Goal: Task Accomplishment & Management: Complete application form

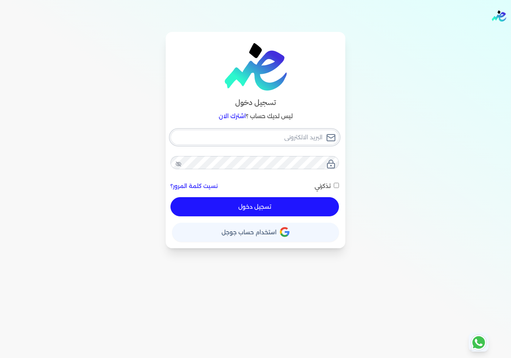
click at [280, 130] on input "email" at bounding box center [254, 137] width 168 height 15
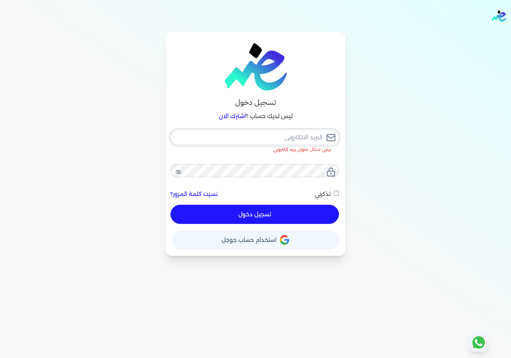
click at [288, 130] on input "email" at bounding box center [254, 137] width 168 height 15
type input "s"
checkbox input "false"
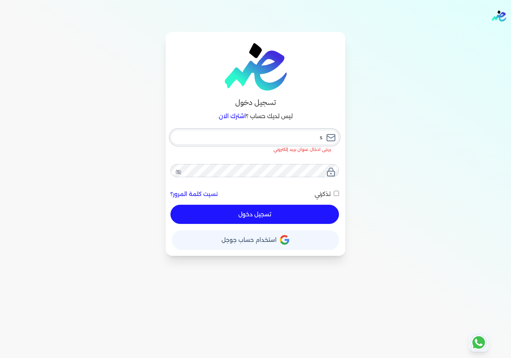
type input "sh"
checkbox input "false"
type input "she"
checkbox input "false"
type input "sher"
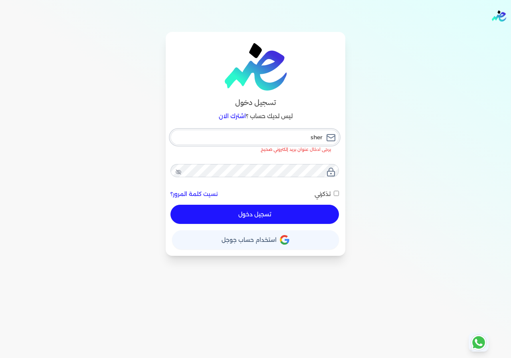
checkbox input "false"
type input "sheri"
checkbox input "false"
type input "sherif"
checkbox input "false"
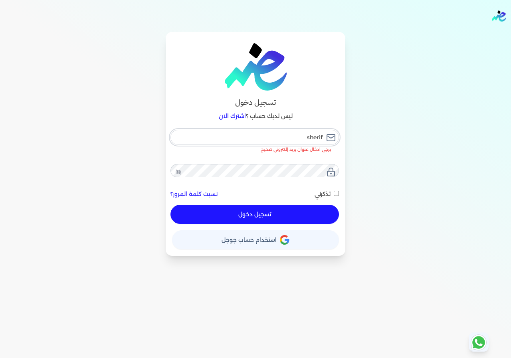
type input "sherif."
checkbox input "false"
type input "sherif.a"
checkbox input "false"
type input "sherif.ab"
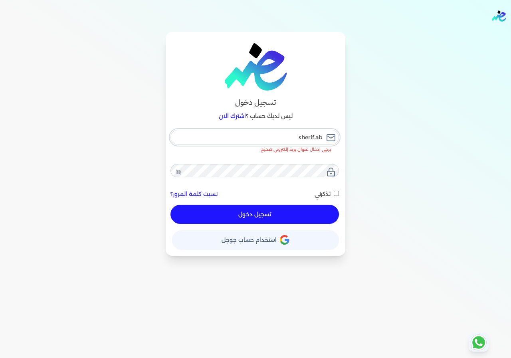
checkbox input "false"
type input "sherif.abs"
checkbox input "false"
type input "sherif.ab"
checkbox input "false"
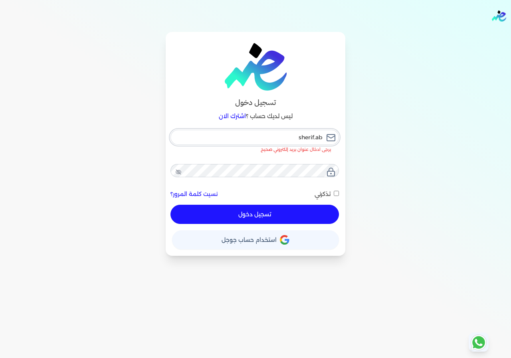
type input "sherif.abd"
checkbox input "false"
type input "sherif.abdo"
checkbox input "false"
type input "sherif.abdou"
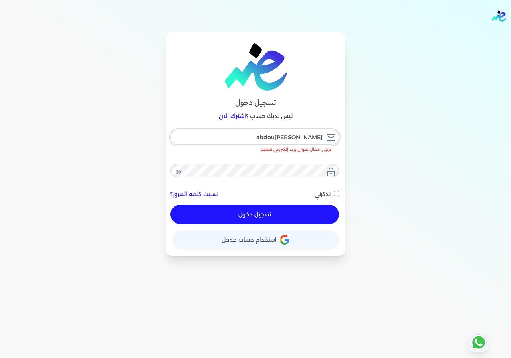
checkbox input "false"
type input "sherif.abdou@"
checkbox input "false"
type input "sherif.abdou@y"
checkbox input "false"
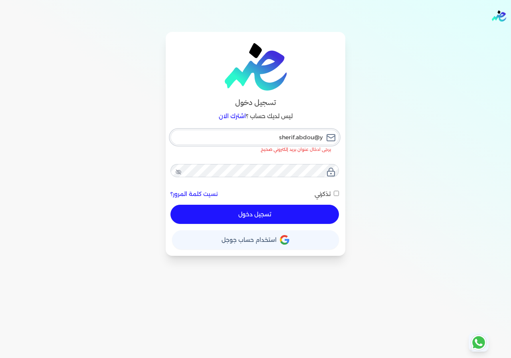
type input "sherif.abdou@ya"
checkbox input "false"
type input "sherif.abdou@yah"
checkbox input "false"
type input "sherif.abdou@yaho"
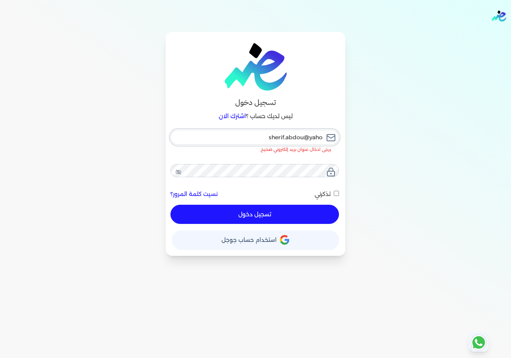
checkbox input "false"
type input "sherif.abdou@yahoo"
checkbox input "false"
type input "sherif.abdou@yahoo."
checkbox input "false"
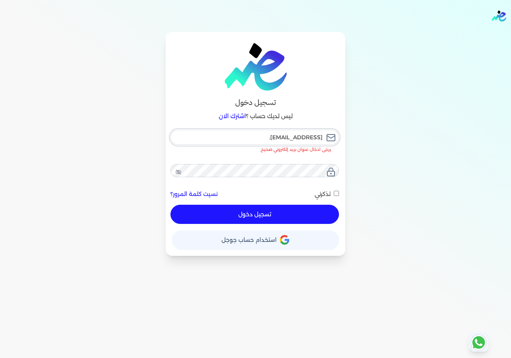
type input "sherif.abdou@yahoo.c"
checkbox input "false"
type input "sherif.abdou@yahoo.co"
checkbox input "false"
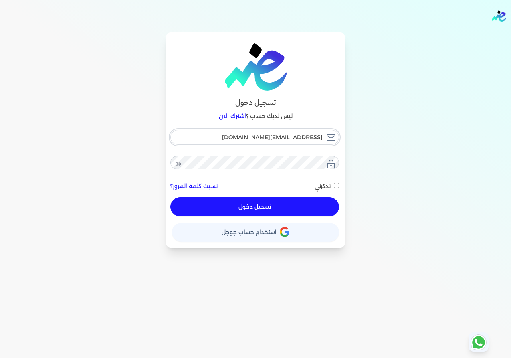
type input "[EMAIL_ADDRESS][DOMAIN_NAME]"
checkbox input "false"
type input "[EMAIL_ADDRESS][DOMAIN_NAME]"
click at [170, 197] on button "تسجيل دخول" at bounding box center [254, 206] width 168 height 19
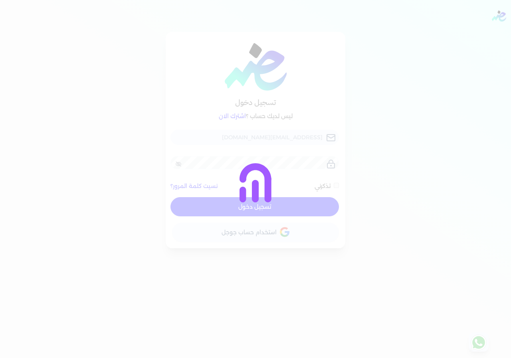
checkbox input "false"
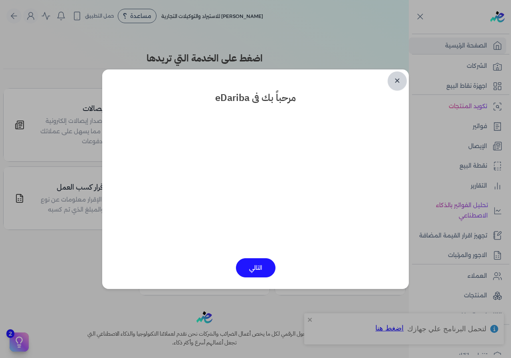
click at [387, 86] on link "✕" at bounding box center [396, 80] width 19 height 19
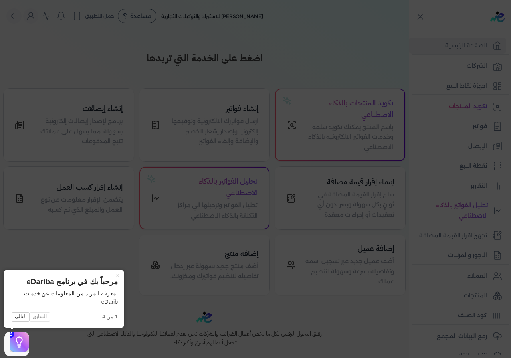
click at [311, 307] on icon at bounding box center [255, 179] width 511 height 358
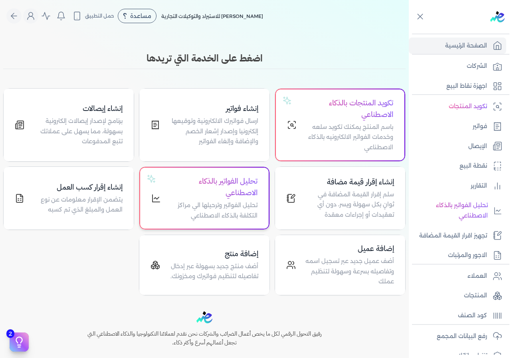
click at [241, 176] on h4 "تحليل الفواتير بالذكاء الاصطناعي" at bounding box center [213, 187] width 87 height 23
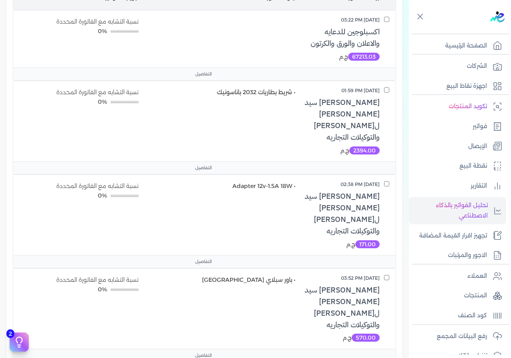
scroll to position [120, 0]
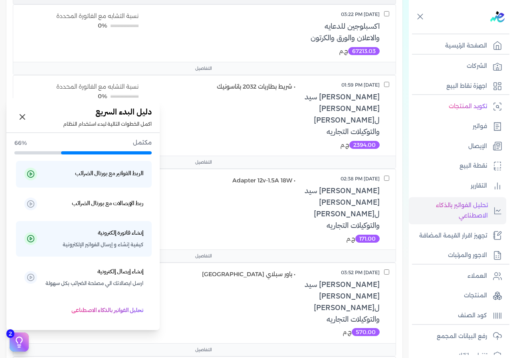
click at [20, 342] on icon at bounding box center [19, 342] width 12 height 12
click at [102, 238] on h5 "إنشاء فاتورة إلكترونية" at bounding box center [120, 233] width 45 height 10
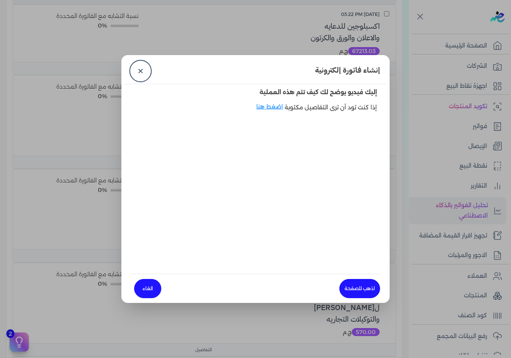
click at [161, 279] on link "الغاء" at bounding box center [147, 288] width 27 height 19
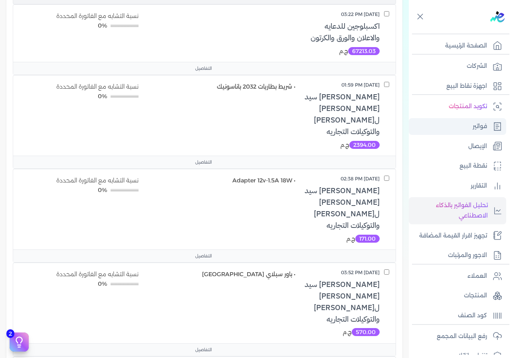
click at [476, 118] on link "فواتير" at bounding box center [457, 126] width 97 height 17
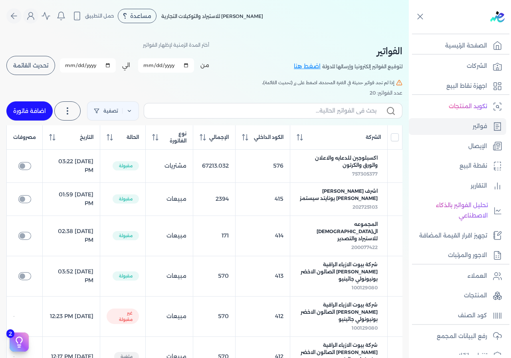
click at [24, 101] on link "اضافة فاتورة" at bounding box center [29, 110] width 46 height 19
select select "EGP"
select select "B"
select select "EGS"
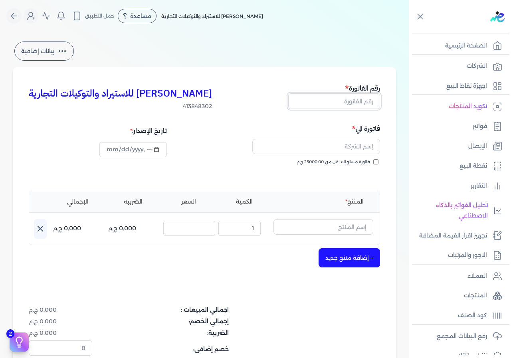
click at [351, 93] on input "text" at bounding box center [334, 100] width 92 height 15
type input "416"
click at [369, 139] on input "text" at bounding box center [316, 146] width 128 height 15
type input "h"
type input "انتر"
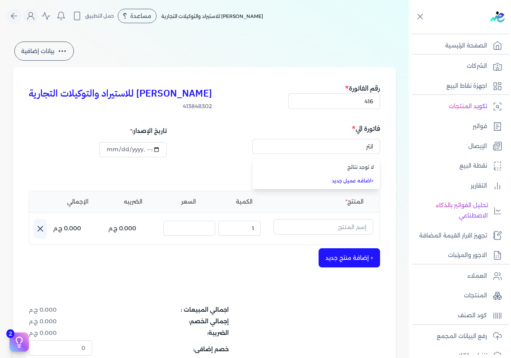
click at [373, 177] on link "+ اضافه عميل جديد" at bounding box center [320, 180] width 105 height 7
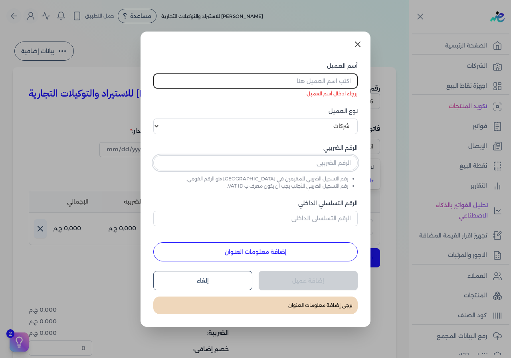
paste input "259463906"
type input "259463906"
click at [308, 89] on input "أسم العميل" at bounding box center [255, 80] width 204 height 15
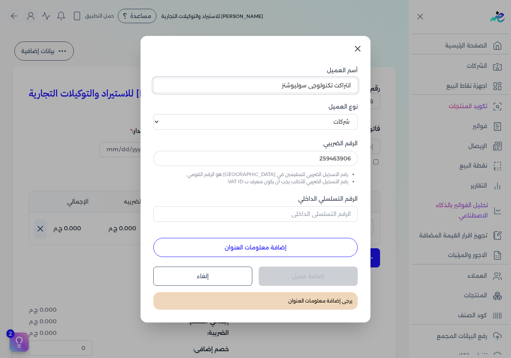
type input "انتراكت تكنولوجي سوليوشنز"
click at [297, 224] on div "أسم العميل انتراكت تكنولوجي سوليوشنز نوع العميل اختر نوع العميل شركات أفراد أجن…" at bounding box center [255, 161] width 204 height 191
click at [314, 212] on input "الرقم التسلسلي الداخلي" at bounding box center [255, 213] width 204 height 15
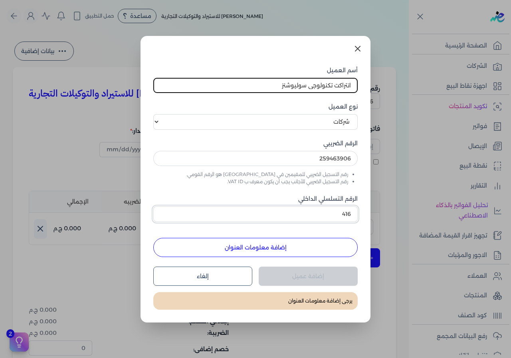
type input "416"
click at [298, 239] on button "إضافة معلومات العنوان" at bounding box center [255, 247] width 204 height 19
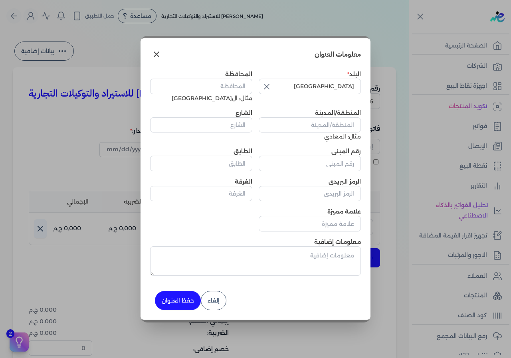
click at [190, 291] on button "حفظ العنوان" at bounding box center [178, 300] width 46 height 19
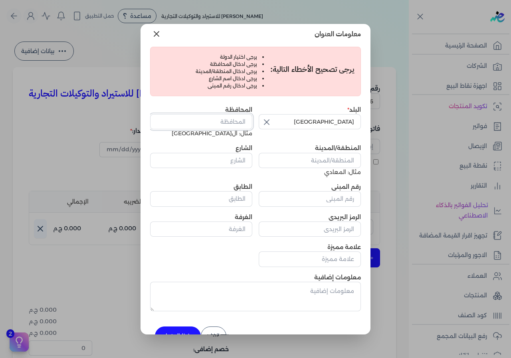
click at [212, 120] on input "المحافظة" at bounding box center [201, 121] width 102 height 15
click at [212, 121] on input "المحافظة" at bounding box center [201, 121] width 102 height 15
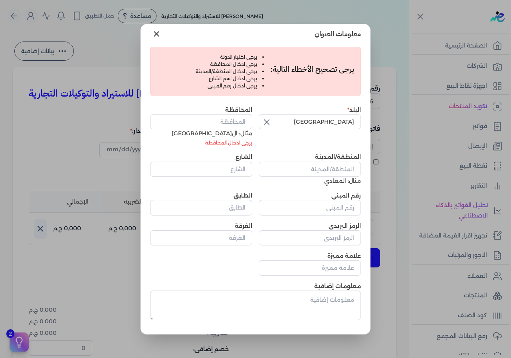
click at [163, 40] on button at bounding box center [156, 34] width 13 height 13
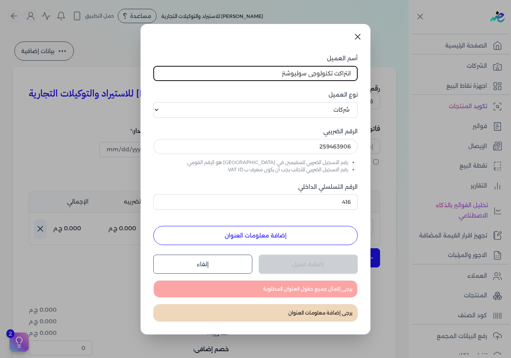
drag, startPoint x: 347, startPoint y: 56, endPoint x: 328, endPoint y: 158, distance: 103.1
click at [329, 156] on div "أسم العميل انتراكت تكنولوجي سوليوشنز نوع العميل اختر نوع العميل شركات أفراد أجن…" at bounding box center [255, 179] width 230 height 310
click at [290, 280] on div "يرجى إكمال جميع حقول العنوان المطلوبة" at bounding box center [255, 289] width 204 height 18
click at [353, 41] on icon at bounding box center [358, 37] width 10 height 10
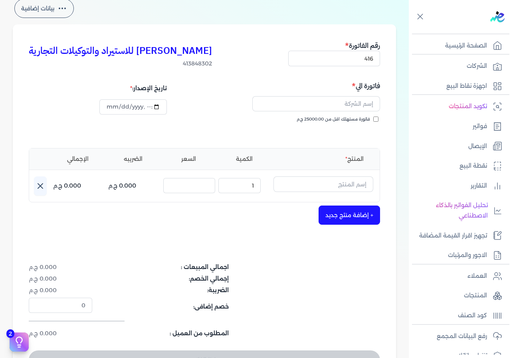
scroll to position [40, 0]
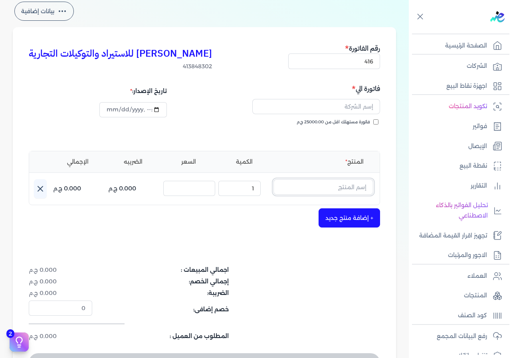
click at [342, 179] on input "text" at bounding box center [323, 186] width 100 height 15
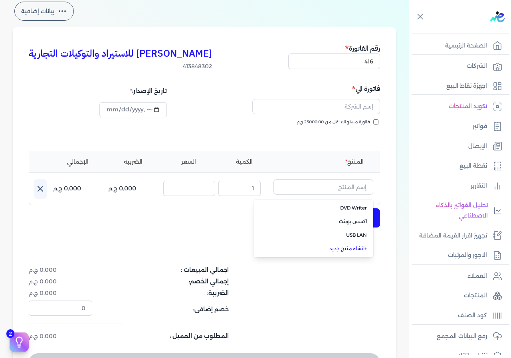
click at [359, 245] on link "+ انشاء منتج جديد" at bounding box center [317, 248] width 97 height 7
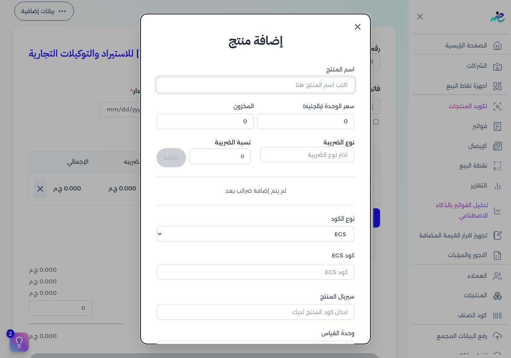
click at [300, 77] on input "اسم المنتج" at bounding box center [255, 84] width 198 height 15
click at [182, 226] on select "اختر نوع الكود EGS GS1" at bounding box center [255, 233] width 198 height 15
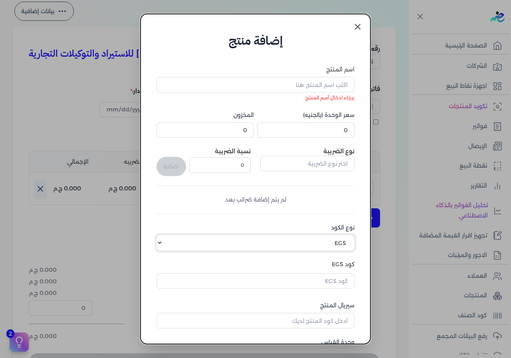
click at [175, 235] on select "اختر نوع الكود EGS GS1" at bounding box center [255, 242] width 198 height 15
click at [208, 273] on input "text" at bounding box center [255, 280] width 198 height 15
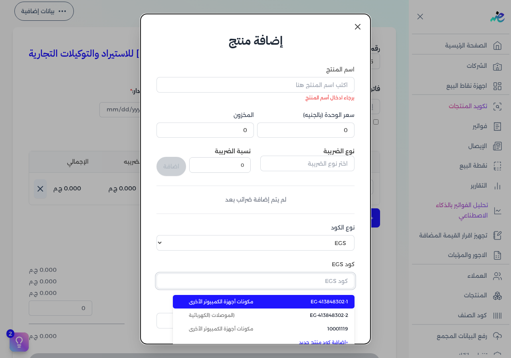
click at [208, 273] on input "text" at bounding box center [255, 280] width 198 height 15
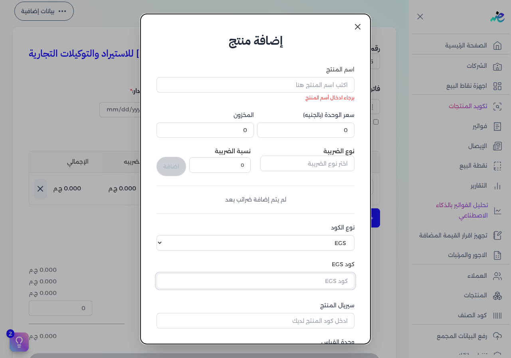
click at [208, 273] on input "text" at bounding box center [255, 280] width 198 height 15
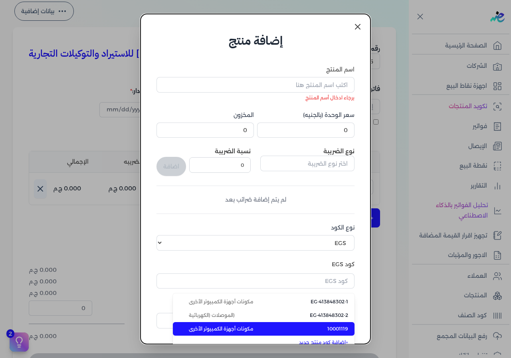
click at [221, 325] on span "مكونات أجهزة الكمبيوتر الأخرى" at bounding box center [221, 328] width 64 height 7
type input "10001119"
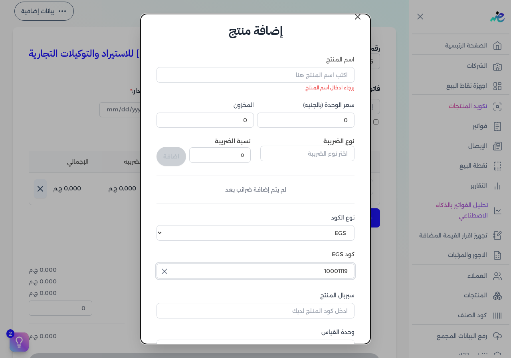
scroll to position [12, 0]
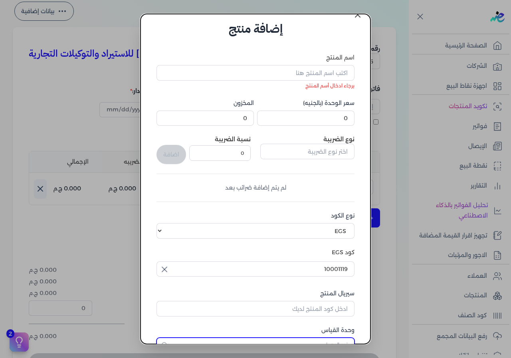
click at [238, 338] on input "text" at bounding box center [255, 345] width 198 height 14
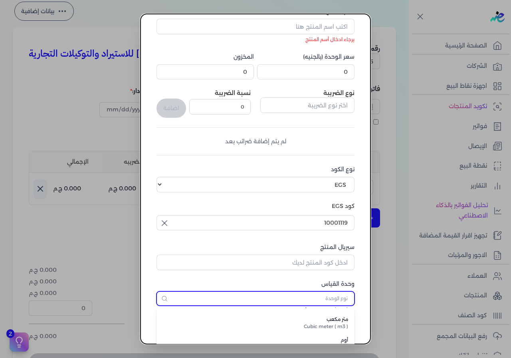
scroll to position [1636, 0]
type input "ث"
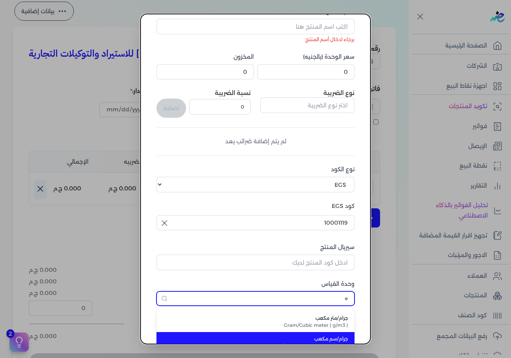
scroll to position [120, 0]
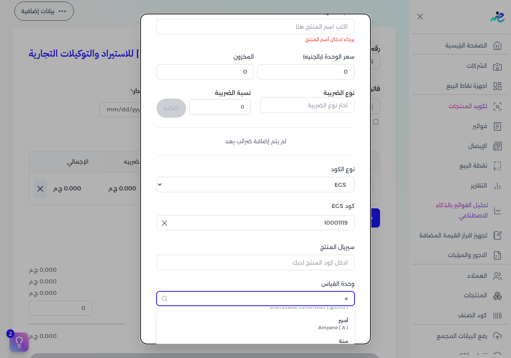
type input "e"
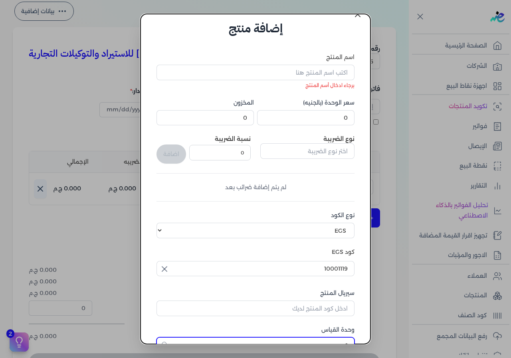
scroll to position [58, 0]
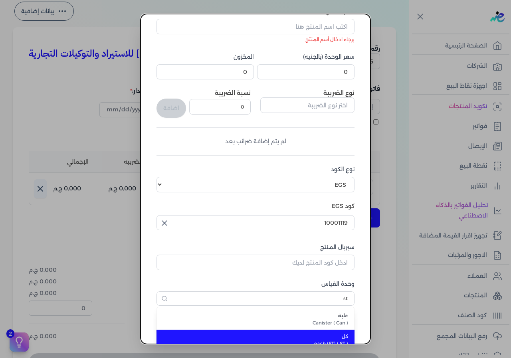
click at [310, 333] on span "كل" at bounding box center [260, 336] width 176 height 7
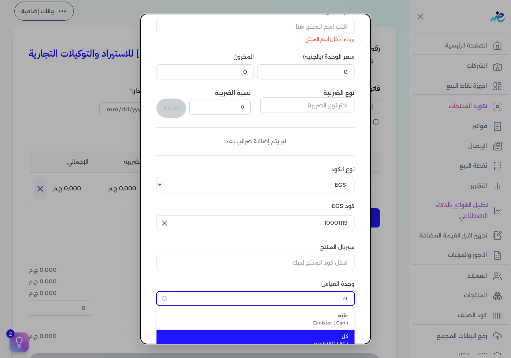
type input "كل"
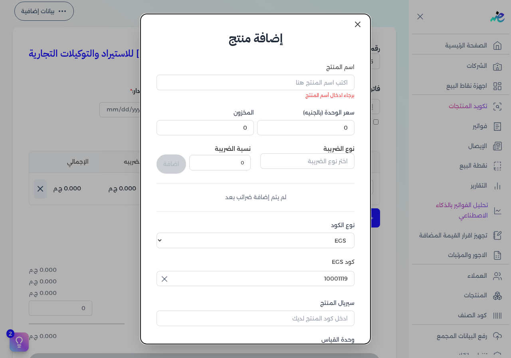
scroll to position [0, 0]
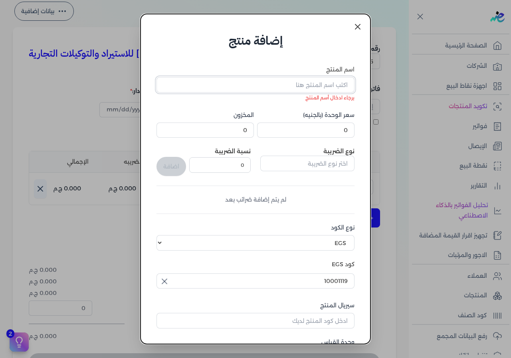
click at [281, 77] on input "اسم المنتج" at bounding box center [255, 84] width 198 height 15
type input "h"
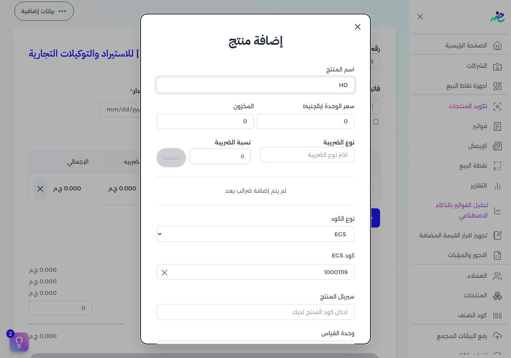
type input "H"
type input "Display to hdmi cable"
click at [319, 114] on input "0" at bounding box center [305, 121] width 97 height 15
click at [320, 114] on input "0" at bounding box center [305, 121] width 97 height 15
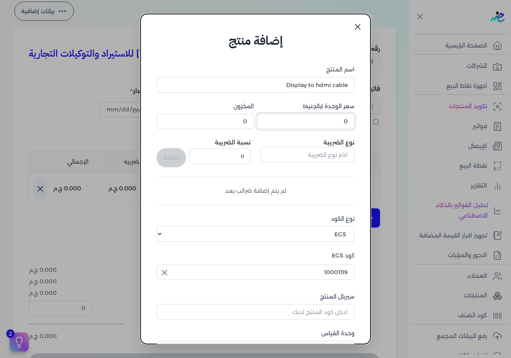
click at [320, 114] on input "0" at bounding box center [305, 121] width 97 height 15
type input "120"
click at [294, 138] on div "نوع الضريبة" at bounding box center [307, 152] width 94 height 29
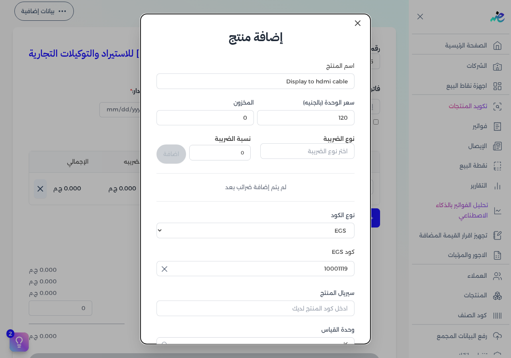
scroll to position [4, 0]
click at [270, 142] on input "text" at bounding box center [307, 149] width 94 height 15
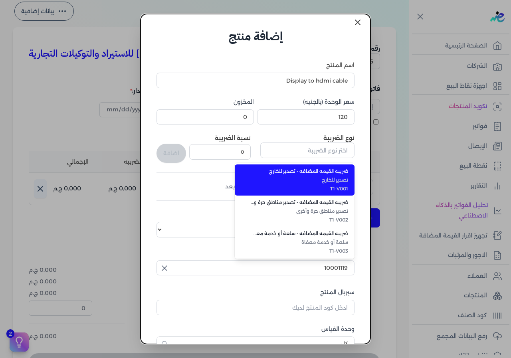
click at [281, 176] on span "تصدير للخارج" at bounding box center [299, 179] width 97 height 7
type input "ضريبه القيمه المضافه - تصدير للخارج"
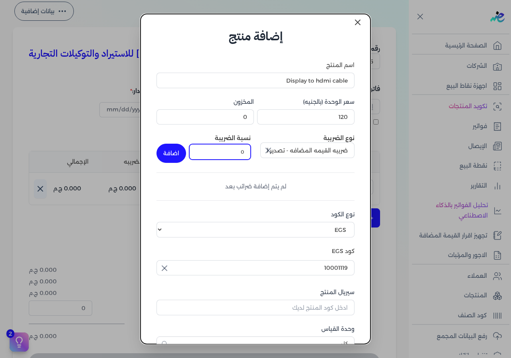
click at [235, 144] on input "0" at bounding box center [219, 151] width 61 height 15
click at [269, 148] on icon "button" at bounding box center [268, 150] width 5 height 5
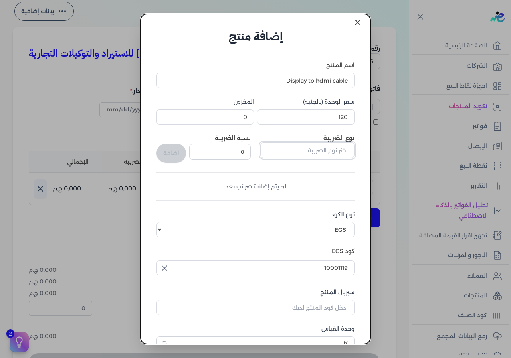
click at [281, 142] on input "text" at bounding box center [307, 149] width 94 height 15
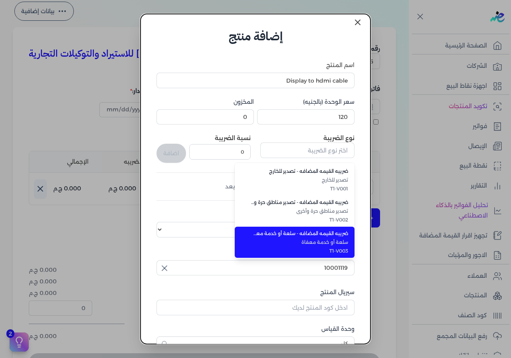
click at [290, 230] on span "ضريبه القيمه المضافه - سلعة أو خدمة معفاة" at bounding box center [299, 233] width 97 height 7
type input "ضريبه القيمه المضافه - سلعة أو خدمة معفاة"
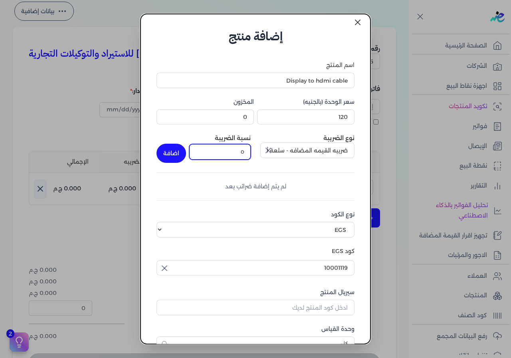
click at [230, 144] on input "0" at bounding box center [219, 151] width 61 height 15
type input "14"
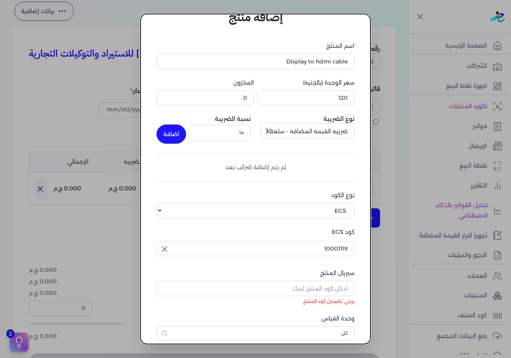
scroll to position [32, 0]
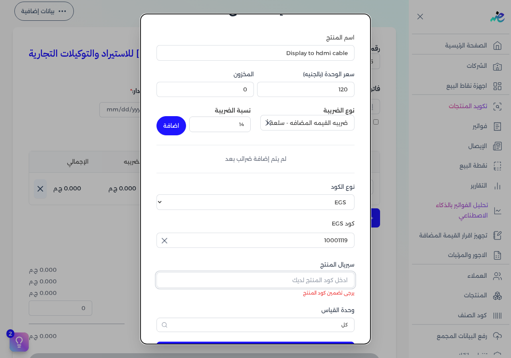
click at [282, 272] on input "سيريال المنتج" at bounding box center [255, 279] width 198 height 15
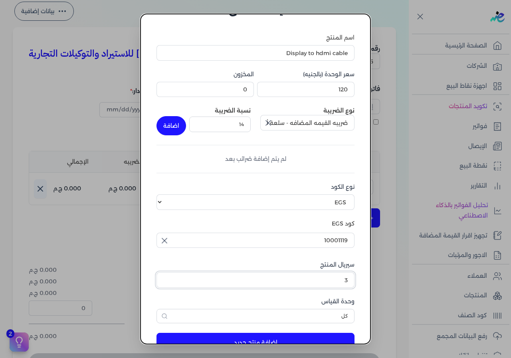
scroll to position [4, 0]
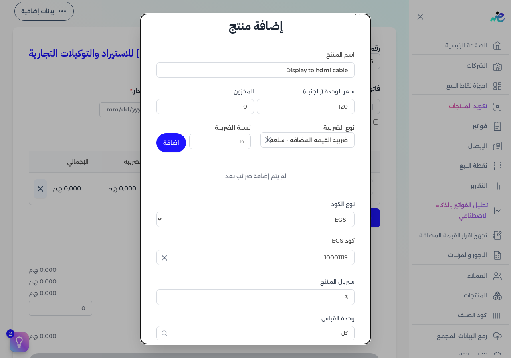
scroll to position [24, 0]
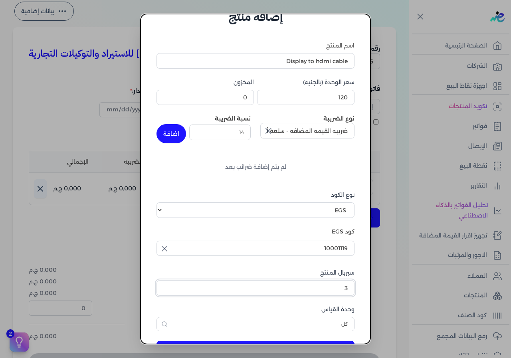
drag, startPoint x: 314, startPoint y: 248, endPoint x: 352, endPoint y: 252, distance: 38.1
click at [352, 252] on div "إضافة منتج اسم المنتج Display to hdmi cable سعر الوحدة (بالجنيه) 120 المخزون 0 …" at bounding box center [255, 179] width 230 height 330
type input "5"
click at [290, 341] on button "إضافة منتج جديد" at bounding box center [255, 350] width 198 height 19
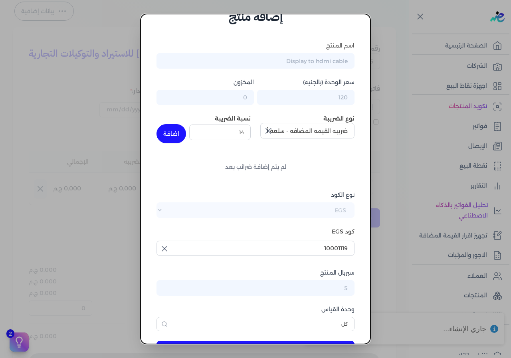
scroll to position [4, 0]
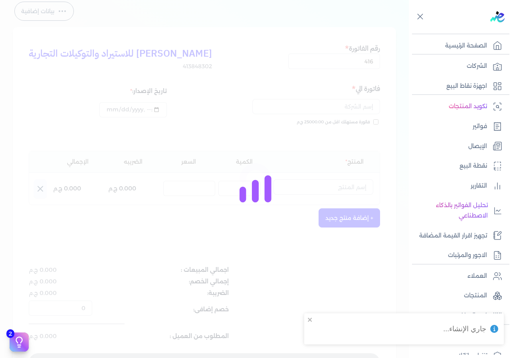
select select "EGS"
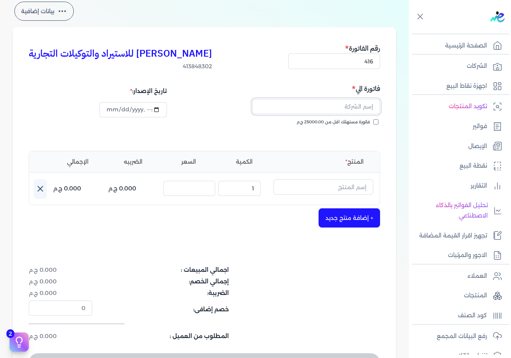
click at [338, 99] on input "text" at bounding box center [316, 106] width 128 height 15
type input "انتر"
drag, startPoint x: 362, startPoint y: 87, endPoint x: 389, endPoint y: 87, distance: 27.1
click at [389, 87] on div "شريف عبده سيد الفا للاستيراد والتوكيلات التجارية 413848302 رقم الفاتورة 416 فات…" at bounding box center [204, 207] width 383 height 361
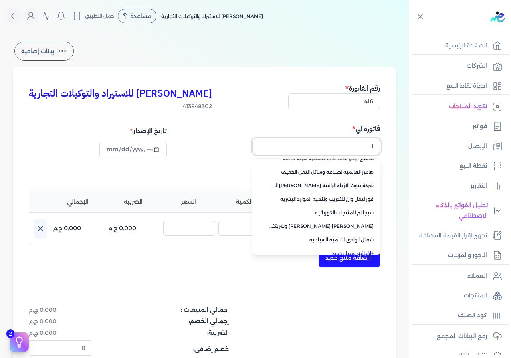
scroll to position [0, 0]
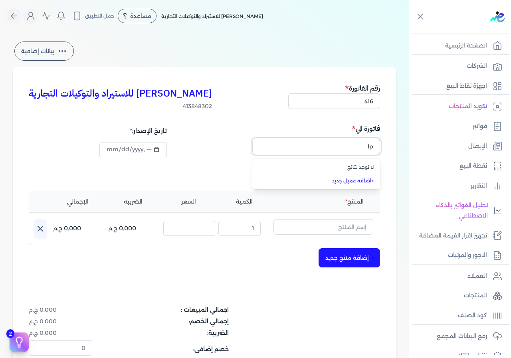
type input "l"
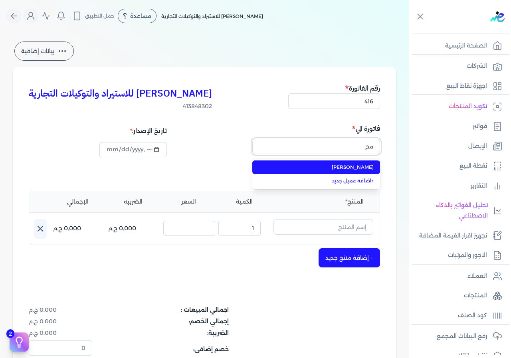
type input "محب"
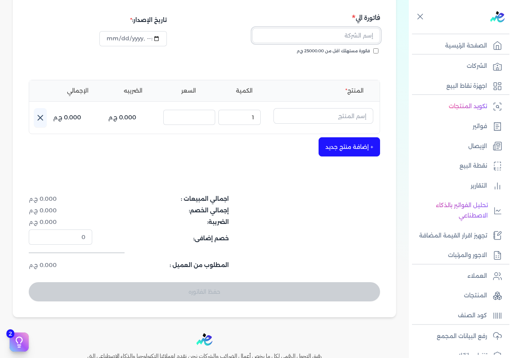
scroll to position [120, 0]
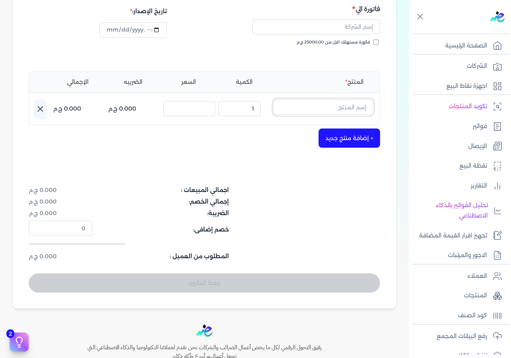
click at [322, 99] on input "text" at bounding box center [323, 106] width 100 height 15
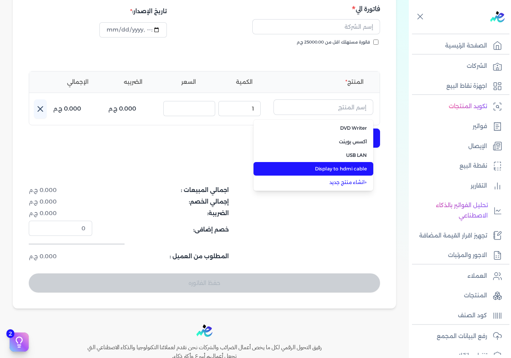
click at [333, 165] on span "Display to hdmi cable" at bounding box center [317, 168] width 97 height 7
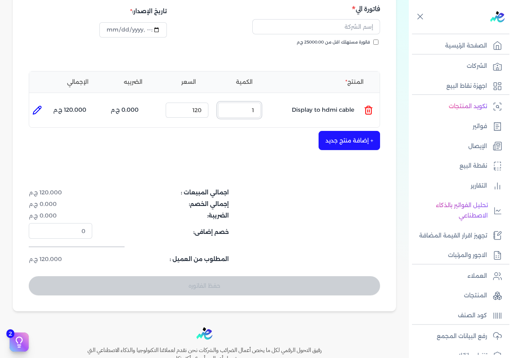
click at [260, 103] on input "1" at bounding box center [239, 110] width 43 height 15
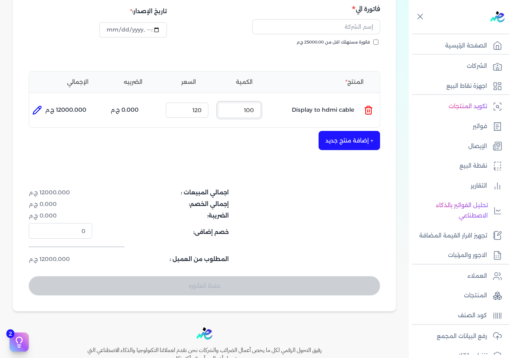
type input "100"
click at [277, 188] on div "اجمالي المبيعات : 12000.000 ج.م إجمالي الخصم: 0.000 ج.م الضريبة: 0.000 ج.م خصم …" at bounding box center [204, 225] width 351 height 75
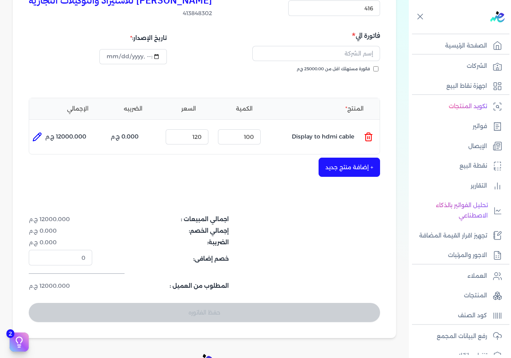
scroll to position [45, 0]
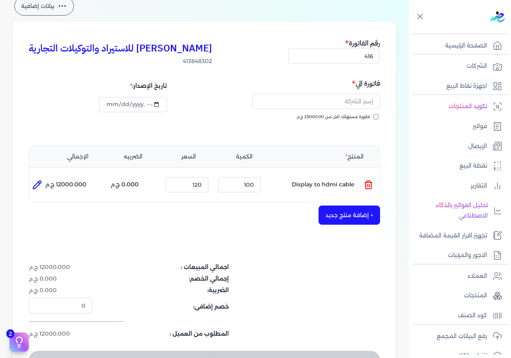
click at [42, 180] on icon at bounding box center [37, 185] width 10 height 10
type input "Display to hdmi cable"
type input "120"
type input "100"
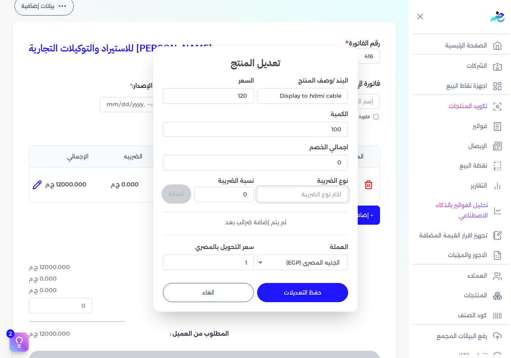
click at [280, 195] on input "text" at bounding box center [302, 194] width 91 height 15
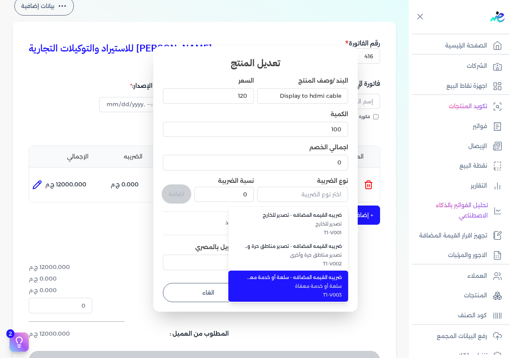
click at [292, 274] on span "ضريبه القيمه المضافه - سلعة أو خدمة معفاة" at bounding box center [292, 277] width 97 height 7
type input "ضريبه القيمه المضافه - سلعة أو خدمة معفاة"
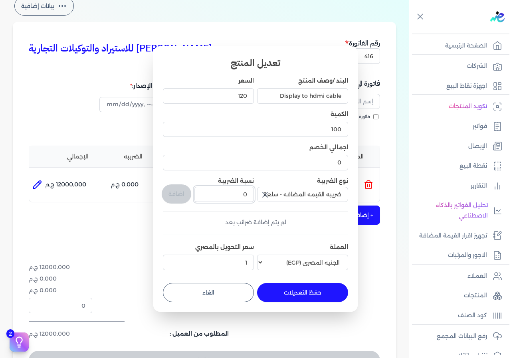
click at [237, 195] on input "0" at bounding box center [223, 194] width 59 height 15
type input "14"
click at [187, 190] on button "اضافة" at bounding box center [177, 193] width 30 height 19
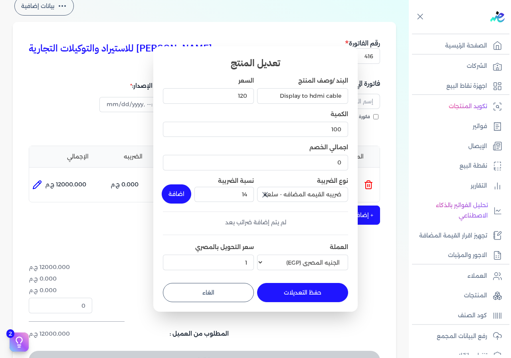
type input "0"
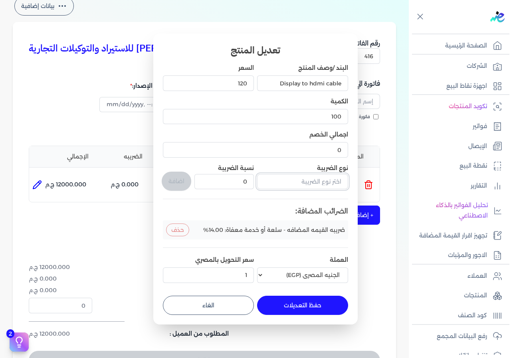
click at [294, 181] on input "text" at bounding box center [302, 181] width 91 height 15
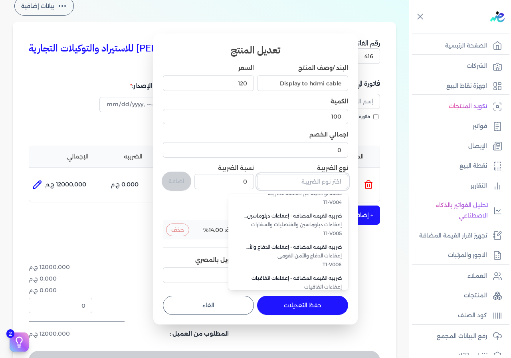
scroll to position [191, 0]
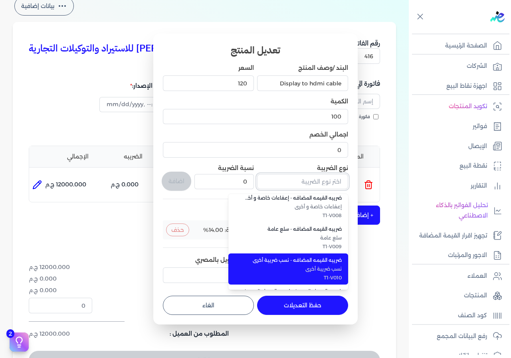
type input "ف"
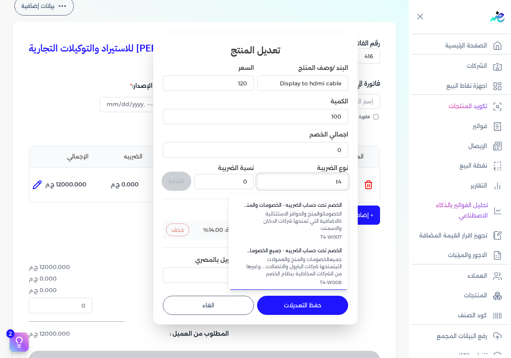
scroll to position [198, 0]
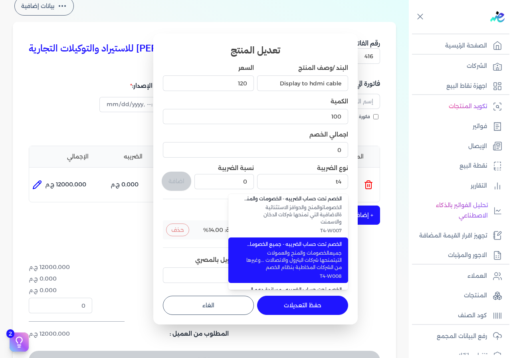
click at [306, 249] on span "جميعالخصومات والمنح والعمولات التيتمنحها شركات البترول والاتصالات ...وغيرها من …" at bounding box center [292, 260] width 97 height 22
type input "الخصم تحت حساب الضريبه - جميع الخصومات والمنح والعمولات التي تمنحها شركات البتر…"
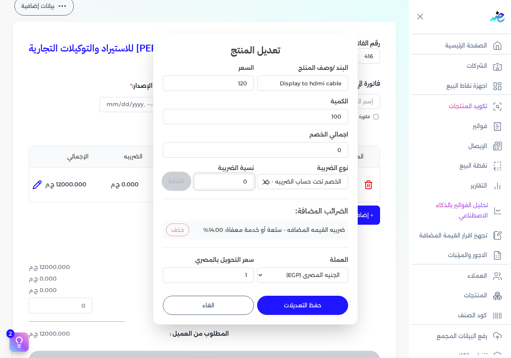
click at [229, 179] on input "0" at bounding box center [223, 181] width 59 height 15
type input "1"
click at [182, 180] on button "اضافة" at bounding box center [177, 181] width 30 height 19
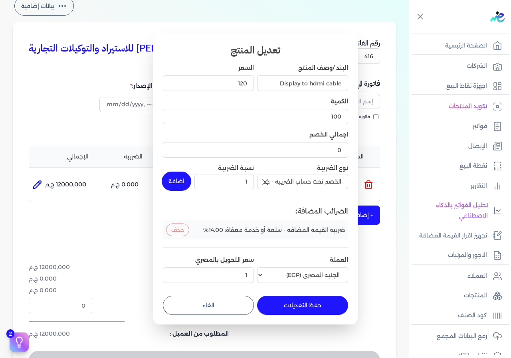
type input "0"
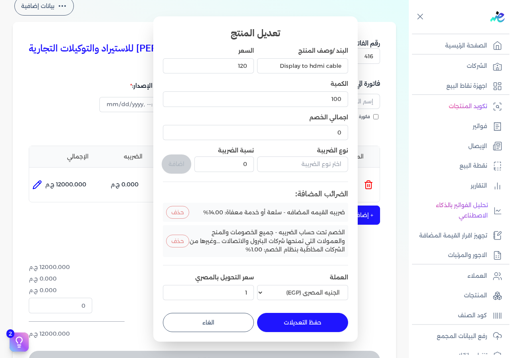
click at [292, 313] on button "حفظ التعديلات" at bounding box center [302, 322] width 91 height 19
type input "0"
type input "1"
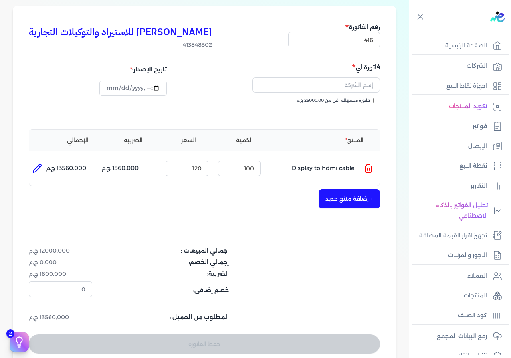
scroll to position [0, 0]
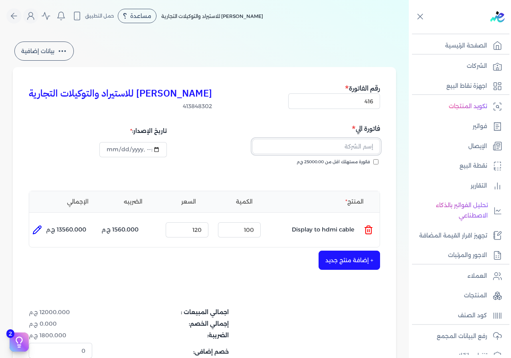
click at [364, 139] on input "text" at bounding box center [316, 146] width 128 height 15
click at [252, 139] on button "hkjvh;j" at bounding box center [316, 148] width 128 height 18
type input "h"
type input "محب"
click at [344, 139] on input "text" at bounding box center [316, 146] width 128 height 15
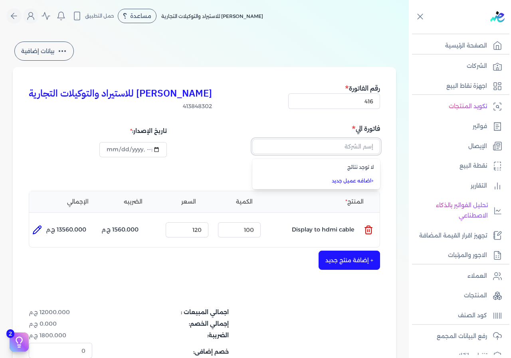
click at [344, 139] on input "text" at bounding box center [316, 146] width 128 height 15
click at [362, 177] on link "+ اضافه عميل جديد" at bounding box center [320, 180] width 105 height 7
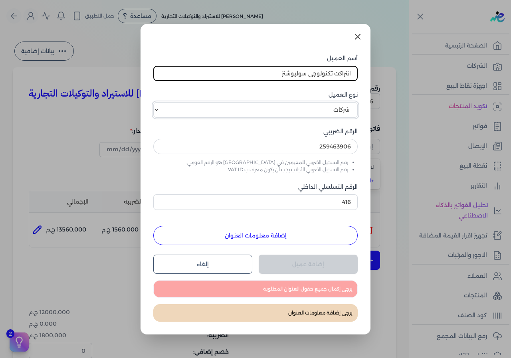
click at [171, 117] on select "اختر نوع العميل شركات أفراد أجنبي" at bounding box center [255, 109] width 204 height 15
click at [166, 111] on select "اختر نوع العميل شركات أفراد أجنبي" at bounding box center [255, 109] width 204 height 15
click at [304, 280] on div "يرجى إكمال جميع حقول العنوان المطلوبة" at bounding box center [255, 289] width 204 height 18
click at [258, 227] on button "إضافة معلومات العنوان" at bounding box center [255, 235] width 204 height 19
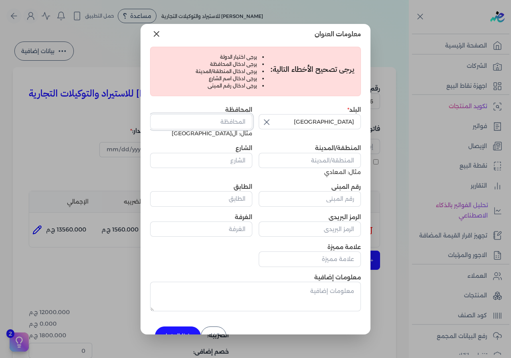
click at [233, 121] on input "المحافظة" at bounding box center [201, 121] width 102 height 15
type input "القاهرة"
click at [267, 157] on input "المنطقة/المدينة" at bounding box center [310, 160] width 102 height 15
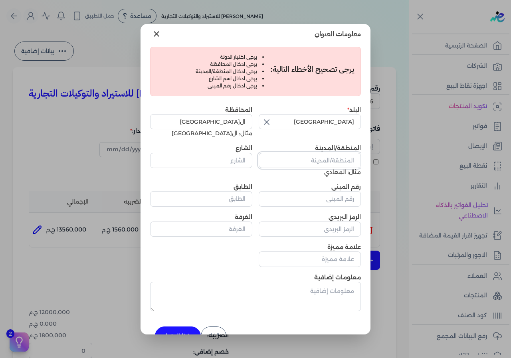
click at [267, 157] on input "المنطقة/المدينة" at bounding box center [310, 160] width 102 height 15
type input "زهراء المعادي"
click at [219, 156] on input "الشارع" at bounding box center [201, 160] width 102 height 15
type input "شارع 67"
click at [302, 192] on input "رقم المبنى" at bounding box center [310, 198] width 102 height 15
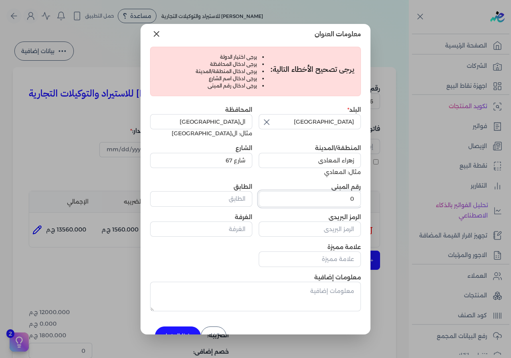
type input "0"
click at [199, 326] on button "حفظ العنوان" at bounding box center [178, 335] width 46 height 19
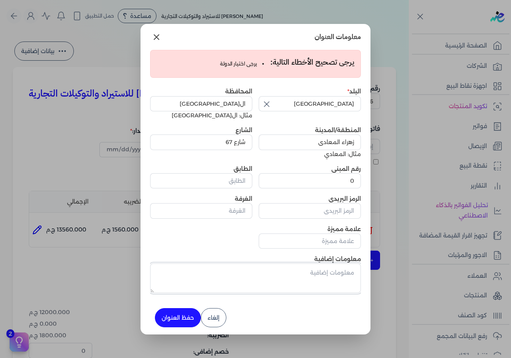
click at [299, 263] on textarea "معلومات إضافية" at bounding box center [255, 278] width 211 height 30
click at [199, 308] on button "حفظ العنوان" at bounding box center [178, 317] width 46 height 19
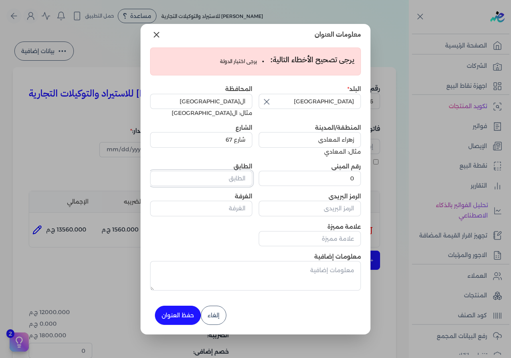
click at [223, 180] on input "الطابق" at bounding box center [201, 178] width 102 height 15
type input "1"
click at [189, 306] on button "حفظ العنوان" at bounding box center [178, 315] width 46 height 19
click at [311, 202] on input "الرمز البريدي" at bounding box center [310, 208] width 102 height 15
click at [252, 204] on input "الغرفة" at bounding box center [201, 208] width 102 height 15
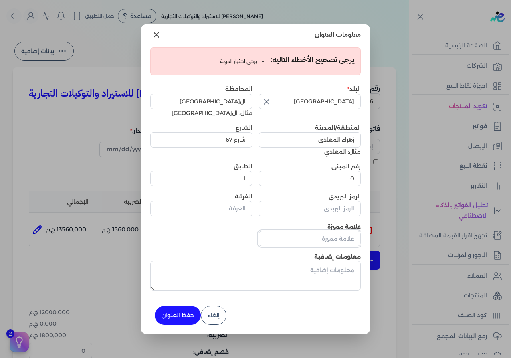
click at [318, 231] on input "علامة مميزة" at bounding box center [310, 238] width 102 height 15
click at [321, 262] on textarea "معلومات إضافية" at bounding box center [255, 276] width 211 height 30
drag, startPoint x: 321, startPoint y: 262, endPoint x: 303, endPoint y: 265, distance: 18.2
click at [304, 265] on textarea "معلومات إضافية" at bounding box center [255, 276] width 211 height 30
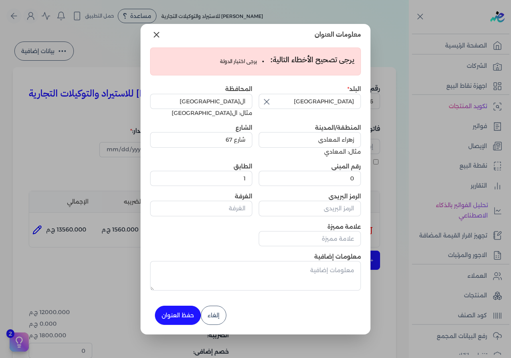
click at [201, 306] on button "حفظ العنوان" at bounding box center [178, 315] width 46 height 19
click at [265, 145] on input "زهراء المعادي" at bounding box center [310, 139] width 102 height 15
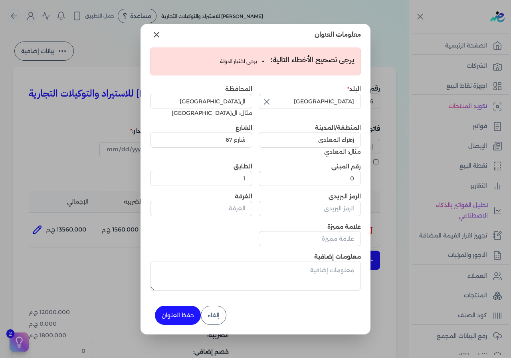
click at [161, 40] on icon at bounding box center [157, 35] width 10 height 10
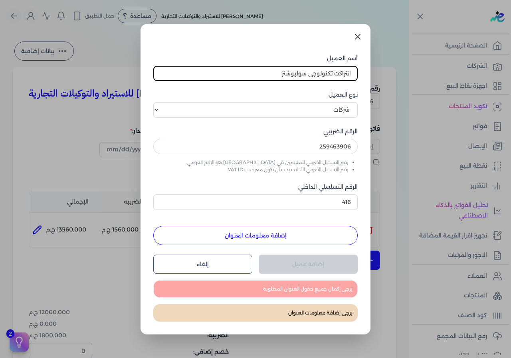
scroll to position [0, 0]
click at [353, 41] on icon at bounding box center [358, 37] width 10 height 10
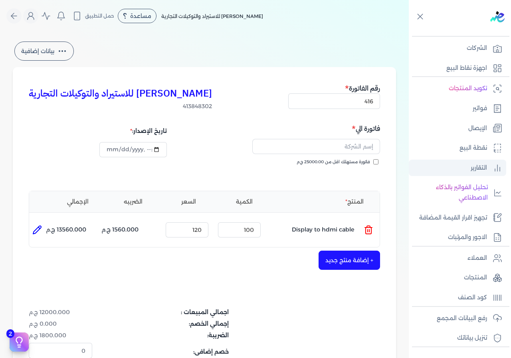
scroll to position [23, 0]
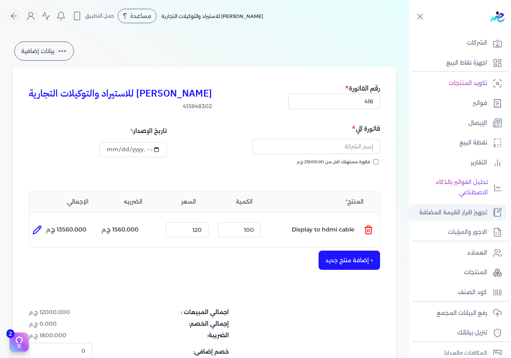
click at [471, 207] on p "تجهيز اقرار القيمة المضافة" at bounding box center [453, 212] width 68 height 10
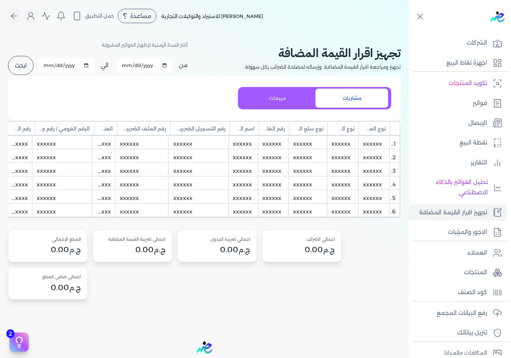
click at [22, 57] on button "ابحث" at bounding box center [21, 65] width 26 height 19
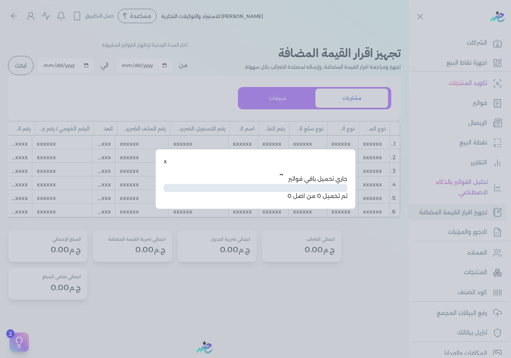
click at [93, 87] on div "x جاري تحميل باقي فواتير تم تحميل 0 من اصل 0" at bounding box center [255, 179] width 511 height 358
click at [167, 163] on button "x" at bounding box center [165, 161] width 3 height 8
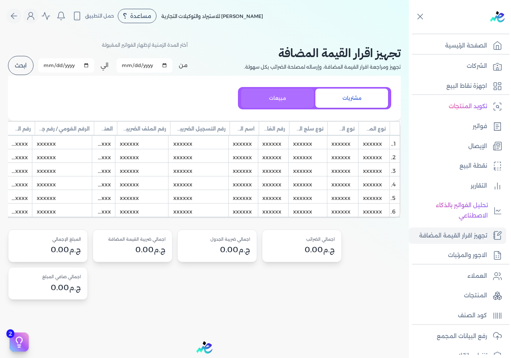
click at [298, 92] on button "مبيعات" at bounding box center [277, 98] width 73 height 19
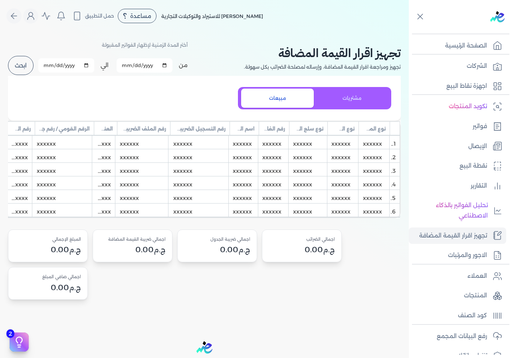
click at [15, 56] on button "ابحث" at bounding box center [21, 65] width 26 height 19
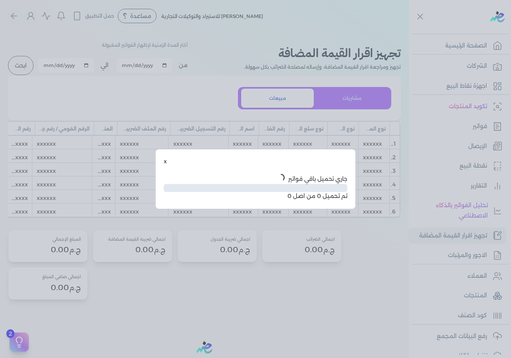
click at [178, 165] on div "x" at bounding box center [256, 161] width 184 height 8
click at [167, 162] on button "x" at bounding box center [165, 161] width 3 height 8
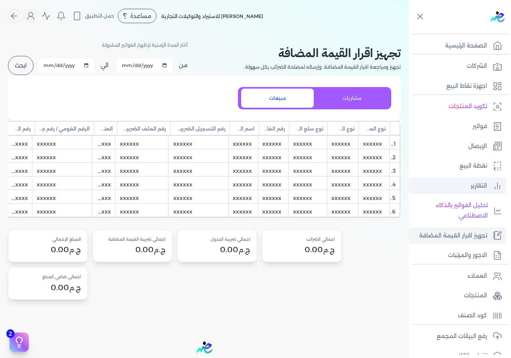
click at [480, 181] on p "التقارير" at bounding box center [478, 186] width 16 height 10
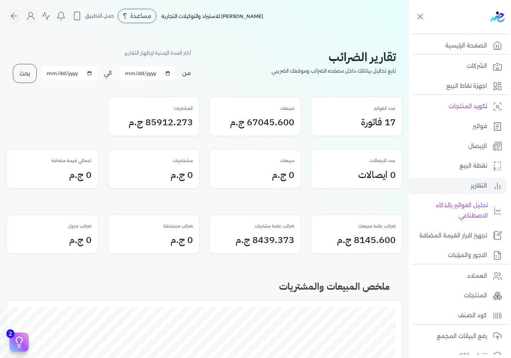
click at [131, 66] on input "2025-09-01" at bounding box center [148, 73] width 56 height 14
click at [143, 66] on input "2025-09-01" at bounding box center [148, 73] width 56 height 14
type input "[DATE]"
click at [44, 66] on input "2025-09-30" at bounding box center [69, 73] width 56 height 14
click at [78, 66] on input "2025-09-30" at bounding box center [69, 73] width 56 height 14
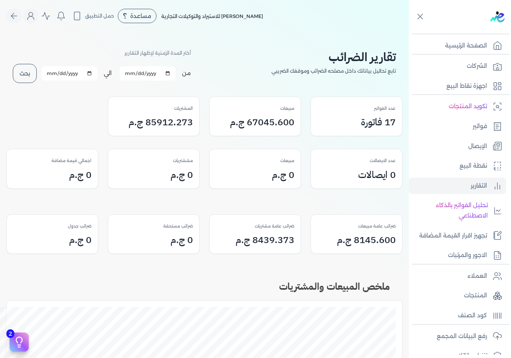
type input "[DATE]"
click at [26, 67] on button "بحث" at bounding box center [25, 73] width 24 height 19
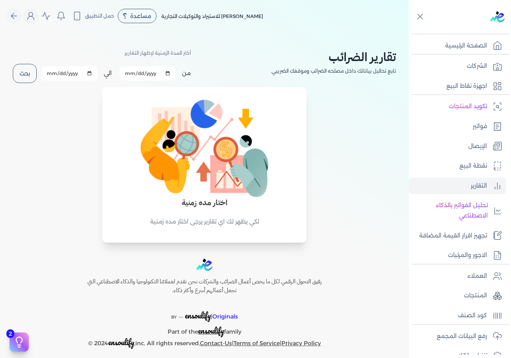
click at [19, 64] on button "بحث" at bounding box center [25, 73] width 24 height 19
click at [20, 65] on button "بحث" at bounding box center [25, 73] width 24 height 19
click at [121, 66] on input "[DATE]" at bounding box center [148, 73] width 56 height 14
click at [120, 66] on input "[DATE]" at bounding box center [148, 73] width 56 height 14
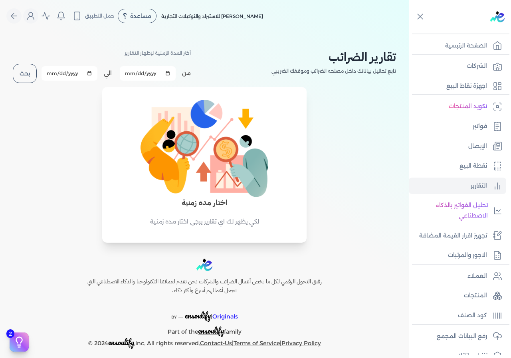
click at [139, 66] on input "[DATE]" at bounding box center [148, 73] width 56 height 14
click at [24, 65] on button "بحث" at bounding box center [25, 73] width 24 height 19
click at [25, 66] on button "بحث" at bounding box center [25, 73] width 24 height 19
click at [29, 65] on button "بحث" at bounding box center [25, 73] width 24 height 19
click at [24, 65] on button "بحث" at bounding box center [25, 73] width 24 height 19
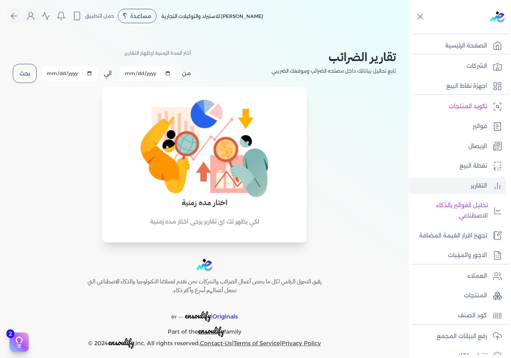
click at [24, 65] on button "بحث" at bounding box center [25, 73] width 24 height 19
click at [468, 118] on link "فواتير" at bounding box center [457, 126] width 97 height 17
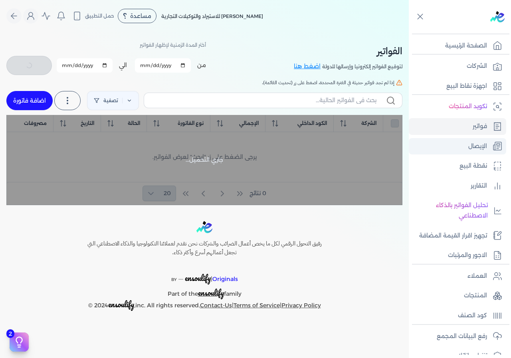
click at [474, 138] on link "الإيصال" at bounding box center [457, 146] width 97 height 17
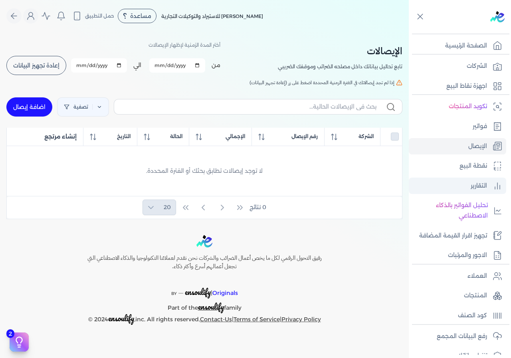
click at [478, 181] on p "التقارير" at bounding box center [478, 186] width 16 height 10
